Goal: Information Seeking & Learning: Learn about a topic

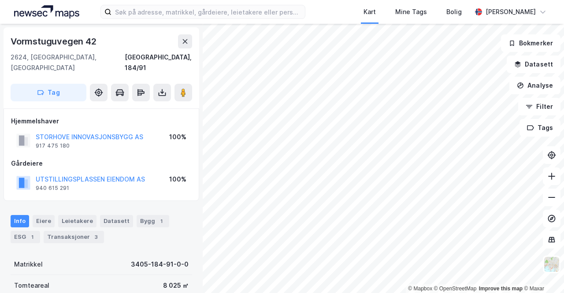
click at [118, 1] on div "Kart Mine Tags Bolig [PERSON_NAME]" at bounding box center [282, 12] width 564 height 24
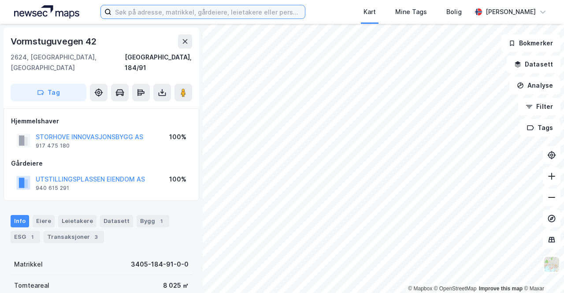
click at [130, 11] on input at bounding box center [209, 11] width 194 height 13
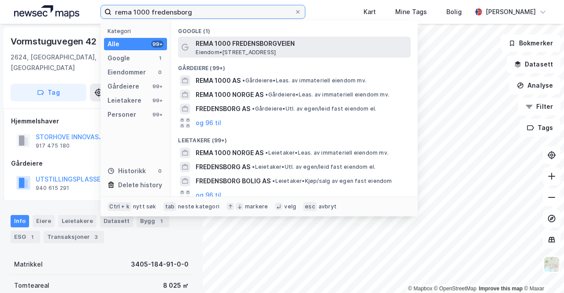
type input "rema 1000 fredensborg"
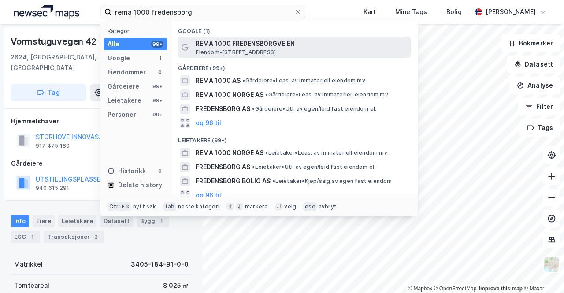
click at [223, 52] on span "Eiendom • [STREET_ADDRESS]" at bounding box center [236, 52] width 80 height 7
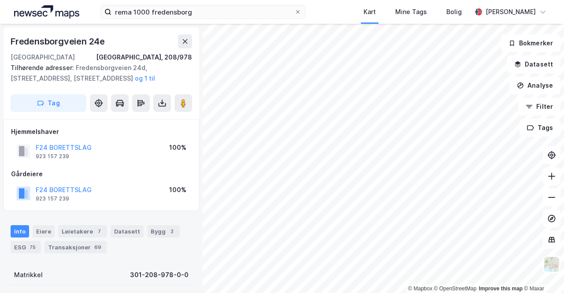
scroll to position [107, 0]
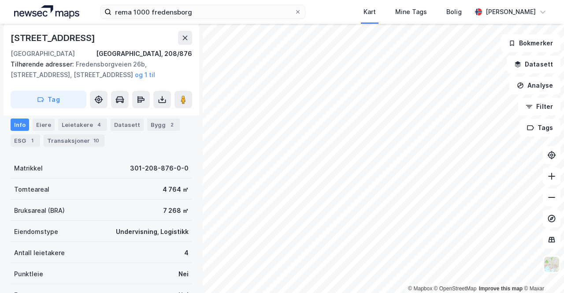
scroll to position [107, 0]
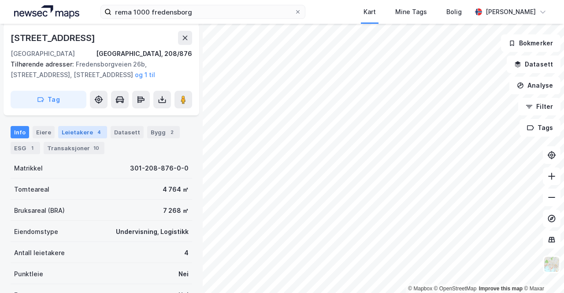
click at [95, 134] on div "4" at bounding box center [99, 132] width 9 height 9
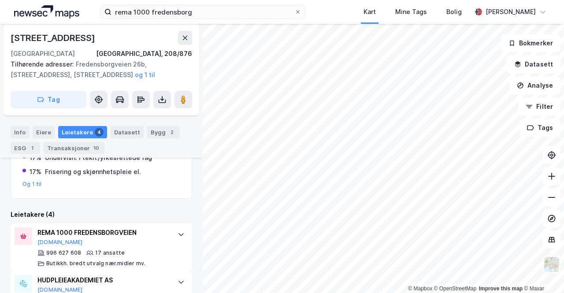
scroll to position [201, 0]
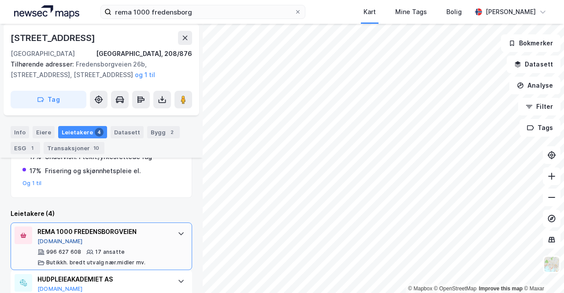
click at [49, 238] on button "[DOMAIN_NAME]" at bounding box center [59, 241] width 45 height 7
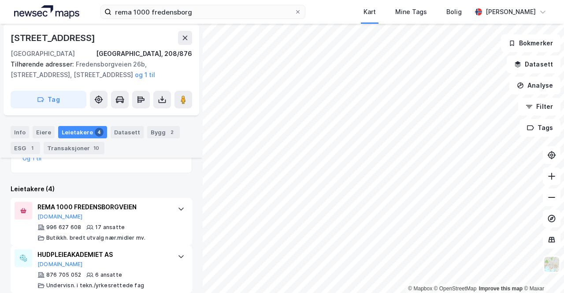
scroll to position [0, 0]
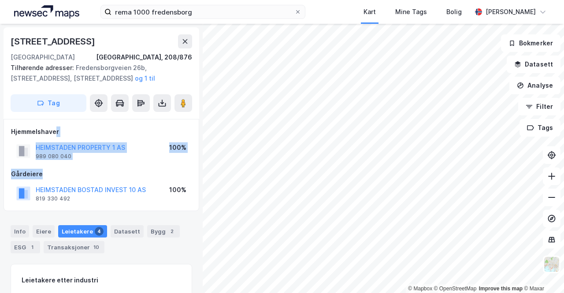
drag, startPoint x: 69, startPoint y: 171, endPoint x: 53, endPoint y: 127, distance: 47.0
click at [53, 127] on div "Hjemmelshaver HEIMSTADEN PROPERTY 1 AS 989 080 040 100% Gårdeiere HEIMSTADEN [G…" at bounding box center [101, 166] width 181 height 78
click at [53, 127] on div "Hjemmelshaver" at bounding box center [101, 132] width 181 height 11
drag, startPoint x: 7, startPoint y: 132, endPoint x: 80, endPoint y: 170, distance: 82.2
click at [80, 170] on div "Hjemmelshaver HEIMSTADEN PROPERTY 1 AS 989 080 040 100% Gårdeiere HEIMSTADEN [G…" at bounding box center [102, 165] width 196 height 93
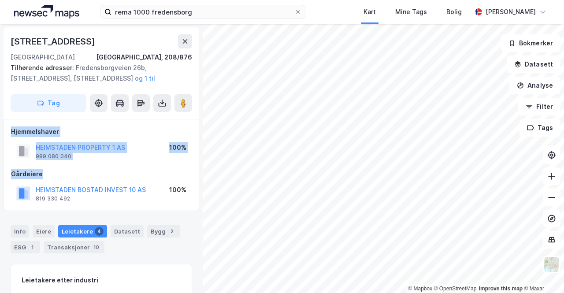
click at [80, 170] on div "Gårdeiere" at bounding box center [101, 174] width 181 height 11
drag, startPoint x: 80, startPoint y: 170, endPoint x: 14, endPoint y: 118, distance: 83.9
click at [14, 118] on div "[STREET_ADDRESS], 208/876 Tilhørende adresser: [STREET_ADDRESS], [STREET_ADDRES…" at bounding box center [101, 158] width 203 height 269
click at [14, 118] on div "[STREET_ADDRESS], 208/876 Tilhørende adresser: [STREET_ADDRESS], [STREET_ADDRES…" at bounding box center [102, 73] width 196 height 92
drag, startPoint x: 14, startPoint y: 118, endPoint x: 40, endPoint y: 172, distance: 59.2
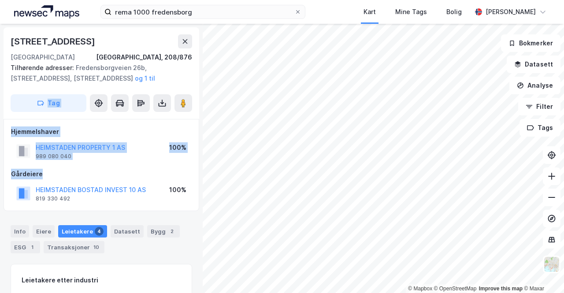
click at [40, 172] on div "[STREET_ADDRESS], 208/876 Tilhørende adresser: [STREET_ADDRESS], [STREET_ADDRES…" at bounding box center [101, 158] width 203 height 269
click at [40, 172] on div "Gårdeiere" at bounding box center [101, 174] width 181 height 11
drag, startPoint x: 40, startPoint y: 172, endPoint x: 0, endPoint y: 133, distance: 55.5
click at [0, 133] on div "[STREET_ADDRESS], 208/876 Tilhørende adresser: [STREET_ADDRESS], [STREET_ADDRES…" at bounding box center [101, 158] width 203 height 269
click at [8, 125] on div "Hjemmelshaver HEIMSTADEN PROPERTY 1 AS 989 080 040 100% Gårdeiere HEIMSTADEN [G…" at bounding box center [102, 165] width 196 height 93
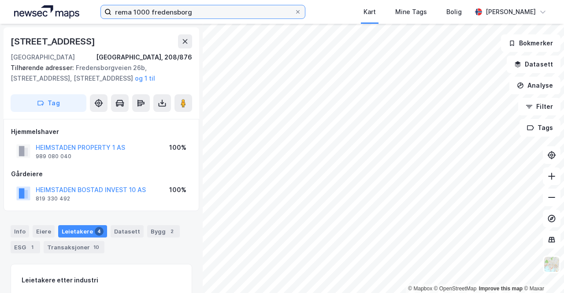
click at [167, 14] on input "rema 1000 fredensborg" at bounding box center [203, 11] width 183 height 13
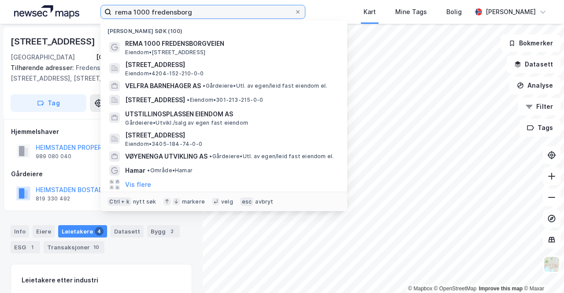
click at [167, 14] on input "rema 1000 fredensborg" at bounding box center [203, 11] width 183 height 13
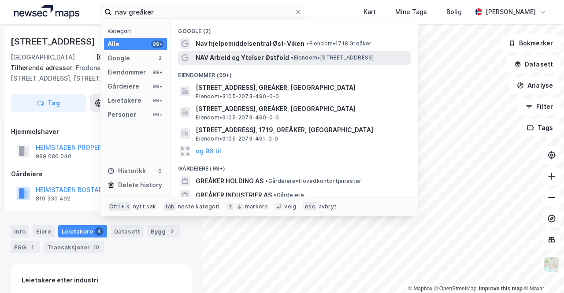
click at [238, 56] on span "NAV Arbeid og Ytelser Østfold" at bounding box center [242, 57] width 93 height 11
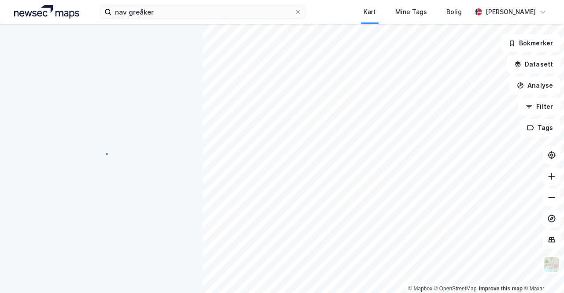
scroll to position [16, 0]
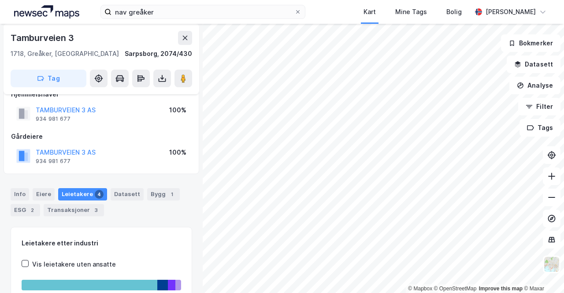
click at [158, 19] on div "nav greåker Kart Mine Tags Bolig [PERSON_NAME]" at bounding box center [282, 12] width 564 height 24
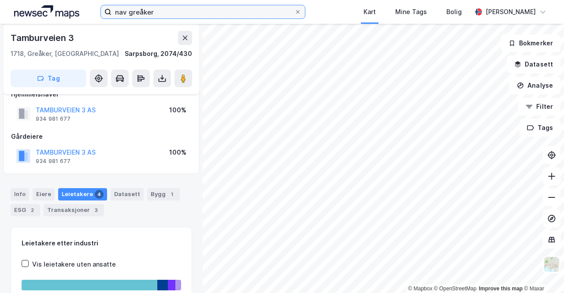
click at [160, 15] on input "nav greåker" at bounding box center [203, 11] width 183 height 13
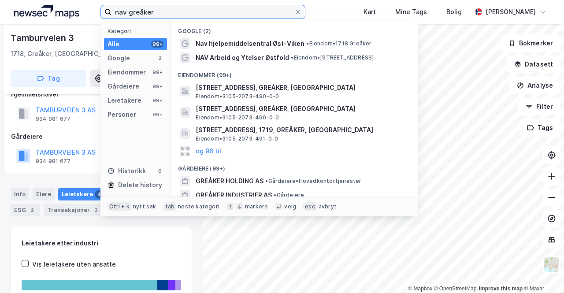
click at [160, 15] on input "nav greåker" at bounding box center [203, 11] width 183 height 13
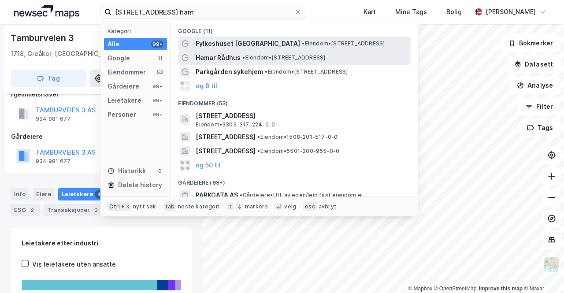
click at [302, 46] on span "• Eiendom • [STREET_ADDRESS]" at bounding box center [343, 43] width 83 height 7
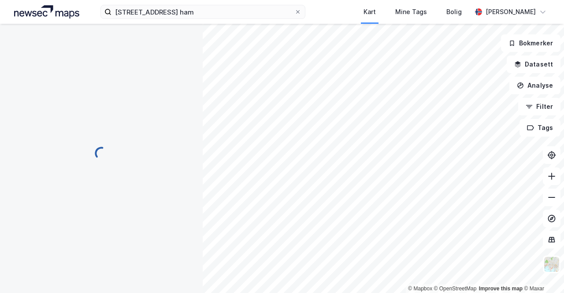
scroll to position [16, 0]
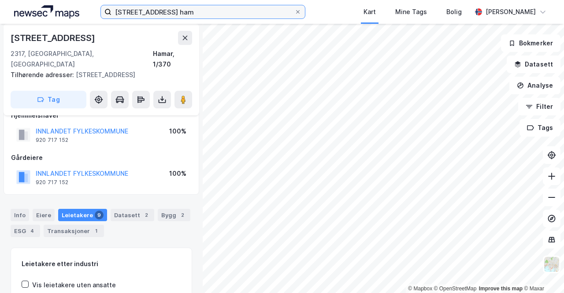
click at [150, 13] on input "[STREET_ADDRESS] ham" at bounding box center [203, 11] width 183 height 13
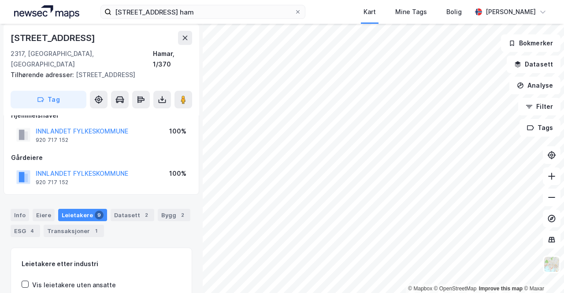
scroll to position [0, 0]
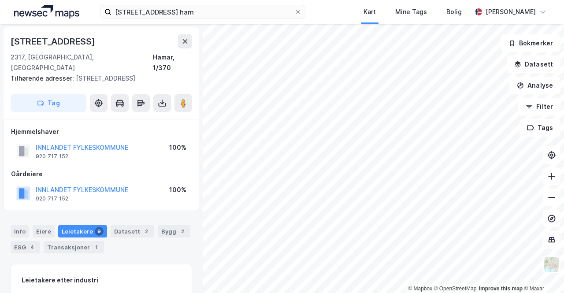
click at [120, 155] on div "Hjemmelshaver INNLANDET FYLKESKOMMUNE 920 717 152 100% Gårdeiere INNLANDET FYLK…" at bounding box center [101, 166] width 181 height 78
click at [22, 225] on div "Info" at bounding box center [20, 231] width 19 height 12
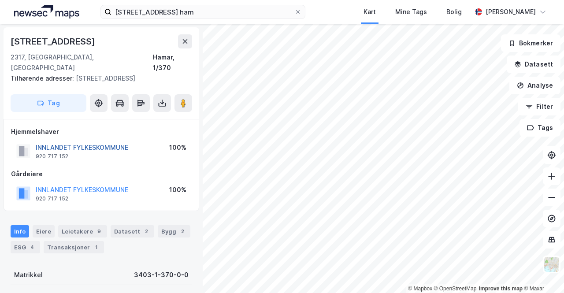
click at [0, 0] on button "INNLANDET FYLKESKOMMUNE" at bounding box center [0, 0] width 0 height 0
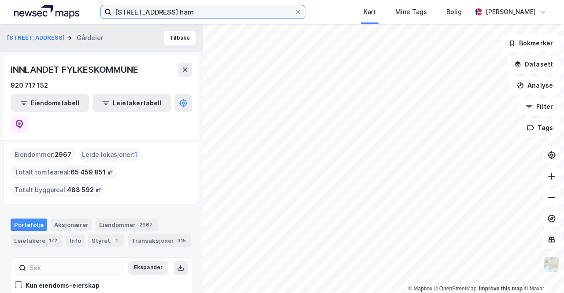
click at [201, 18] on label "[STREET_ADDRESS] ham" at bounding box center [203, 12] width 205 height 14
click at [201, 18] on input "[STREET_ADDRESS] ham" at bounding box center [203, 11] width 183 height 13
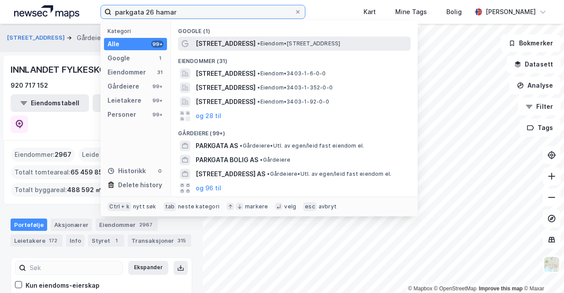
type input "parkgata 26 hamar"
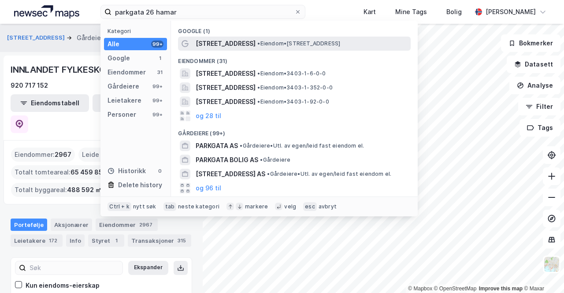
click at [227, 40] on span "[STREET_ADDRESS]" at bounding box center [226, 43] width 60 height 11
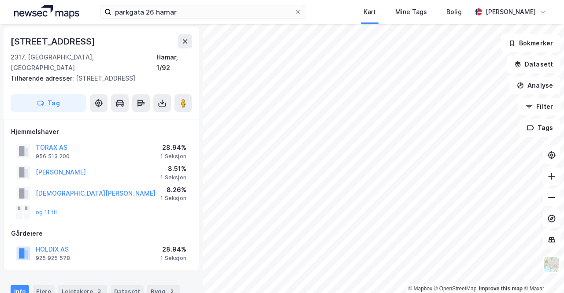
scroll to position [1, 0]
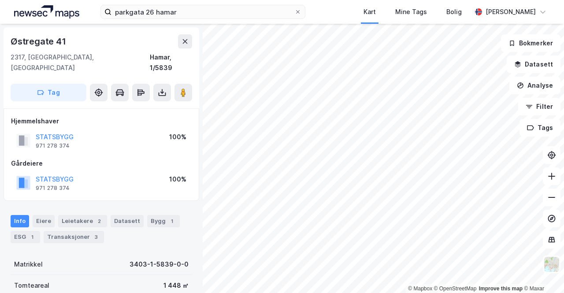
scroll to position [1, 0]
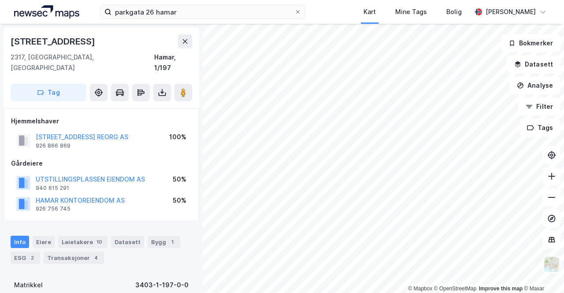
scroll to position [1, 0]
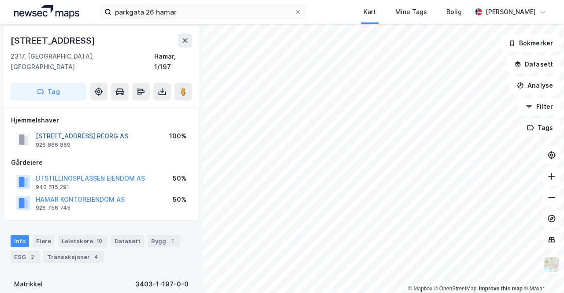
click at [0, 0] on button "[STREET_ADDRESS] REORG AS" at bounding box center [0, 0] width 0 height 0
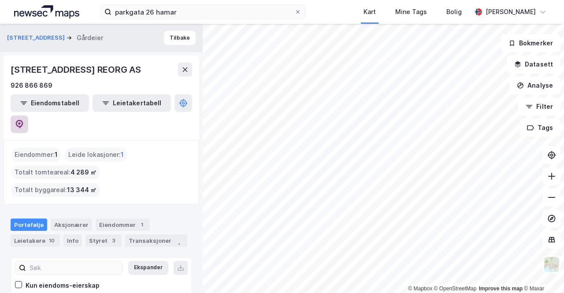
click at [28, 116] on button at bounding box center [20, 125] width 18 height 18
click at [168, 43] on button "Tilbake" at bounding box center [180, 38] width 32 height 14
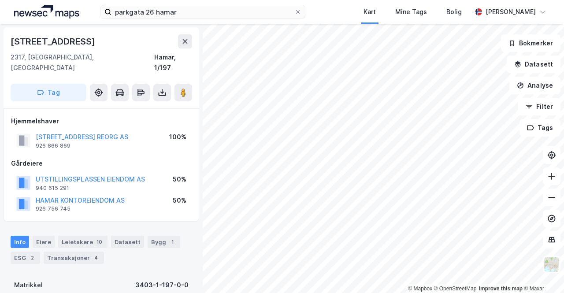
scroll to position [1, 0]
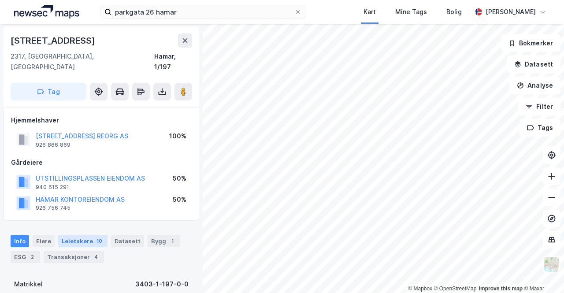
click at [79, 235] on div "Leietakere 10" at bounding box center [82, 241] width 49 height 12
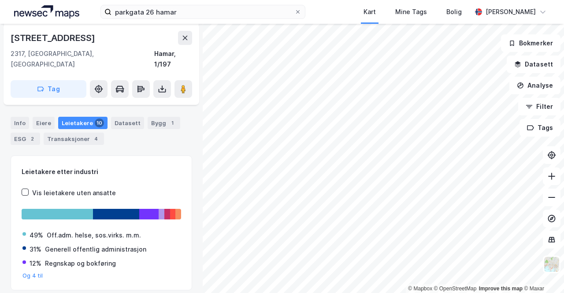
scroll to position [119, 0]
click at [29, 134] on div "2" at bounding box center [32, 138] width 9 height 9
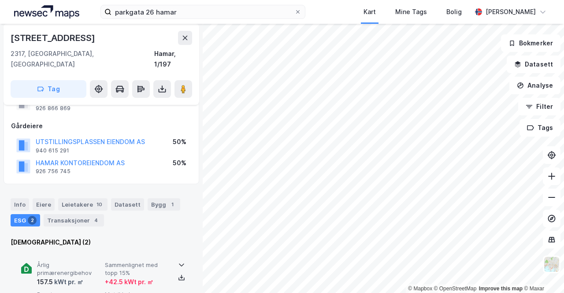
scroll to position [119, 0]
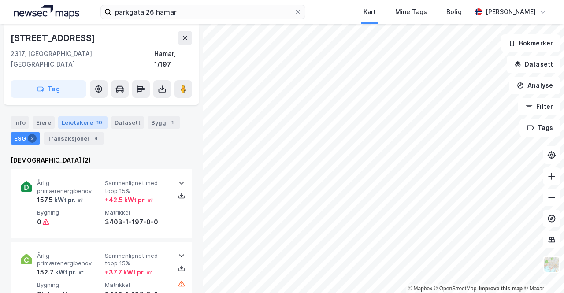
click at [81, 116] on div "Leietakere 10" at bounding box center [82, 122] width 49 height 12
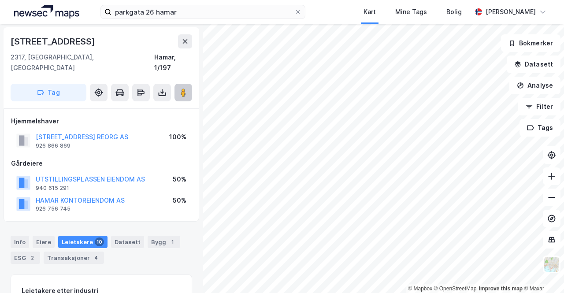
click at [183, 84] on button at bounding box center [184, 93] width 18 height 18
click at [80, 132] on div "[STREET_ADDRESS] REORG AS" at bounding box center [82, 137] width 93 height 11
click at [0, 0] on button "[STREET_ADDRESS] REORG AS" at bounding box center [0, 0] width 0 height 0
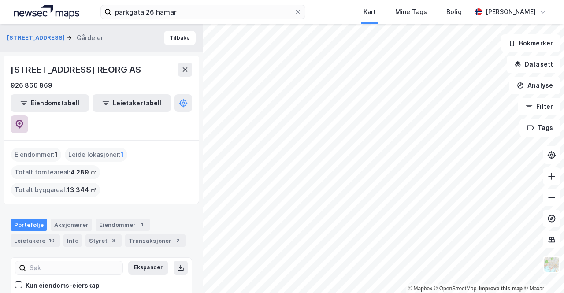
click at [23, 120] on icon at bounding box center [19, 124] width 7 height 9
click at [221, 4] on div "parkgata 26 hamar Kart Mine Tags Bolig [PERSON_NAME]" at bounding box center [282, 12] width 564 height 24
